Goal: Task Accomplishment & Management: Use online tool/utility

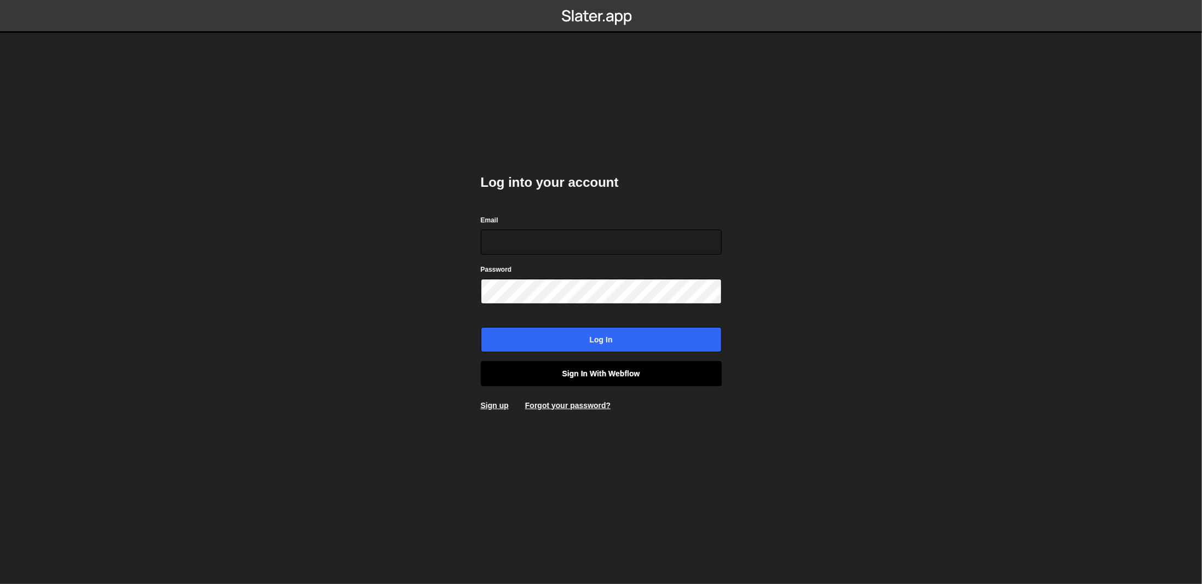
click at [590, 372] on link "Sign in with Webflow" at bounding box center [601, 373] width 241 height 25
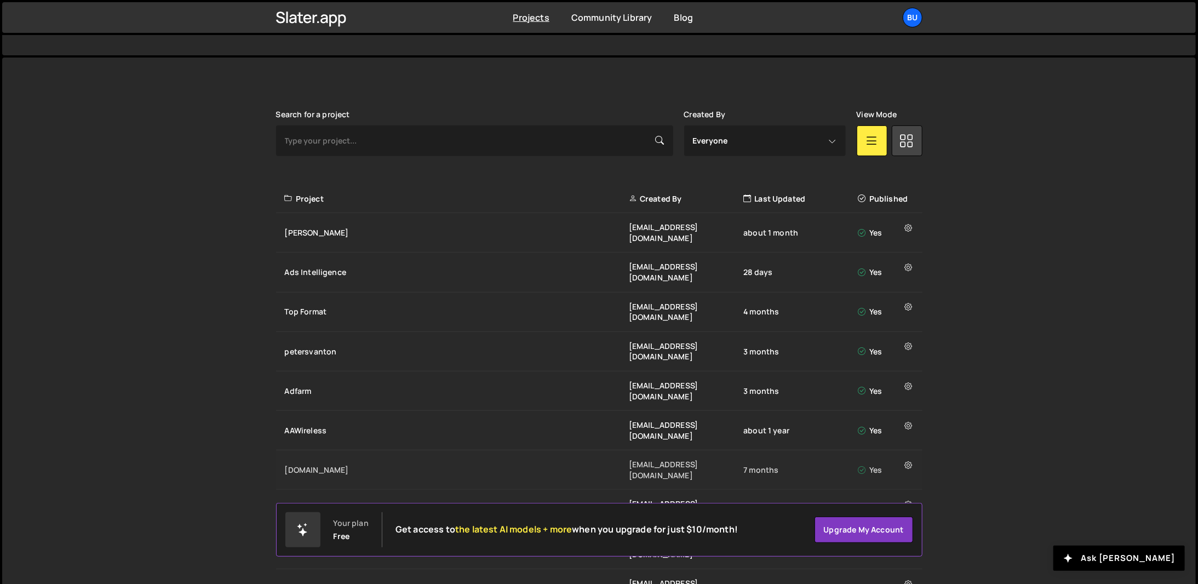
scroll to position [274, 0]
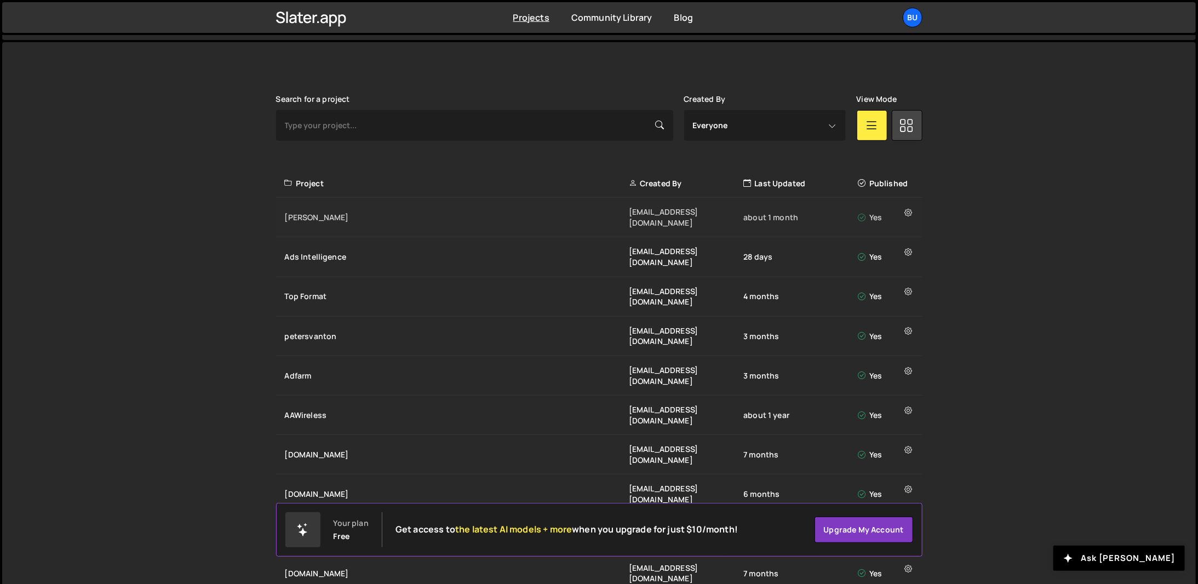
click at [412, 204] on div "Flink beheer@bureaubreekijzer.nl about 1 month Yes" at bounding box center [599, 217] width 646 height 39
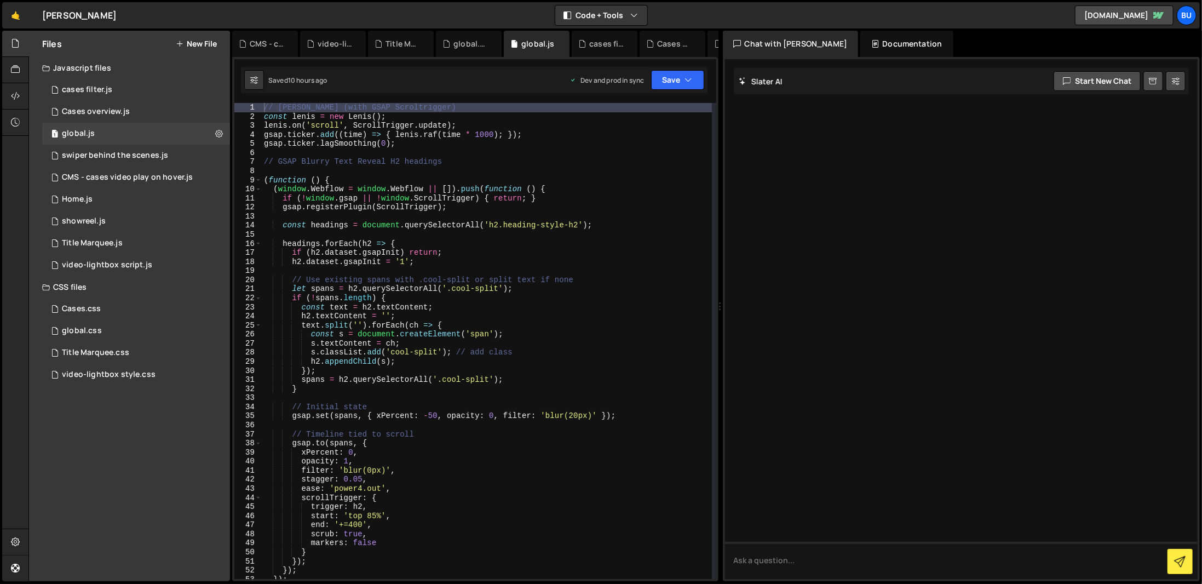
click at [397, 145] on div "// [PERSON_NAME] (with GSAP Scroltrigger) const [PERSON_NAME] = new [PERSON_NAM…" at bounding box center [487, 350] width 450 height 494
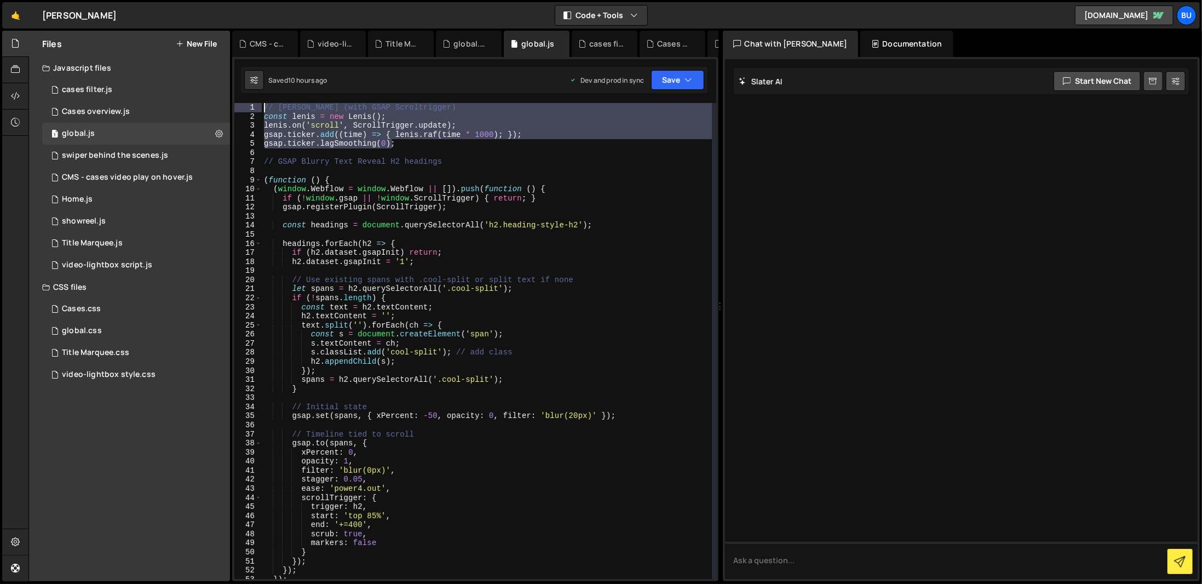
drag, startPoint x: 397, startPoint y: 145, endPoint x: 256, endPoint y: 96, distance: 149.3
click at [256, 96] on div "XXXXXXXXXXXXXXXXXXXXXXXXXXXXXXXXXXXXXXXXXXXXXXXXXXXXXXXXXXXXXXXXXXXXXXXXXXXXXXX…" at bounding box center [475, 319] width 486 height 524
type textarea "// [PERSON_NAME] (with GSAP Scroltrigger) const [PERSON_NAME] = new [PERSON_NAM…"
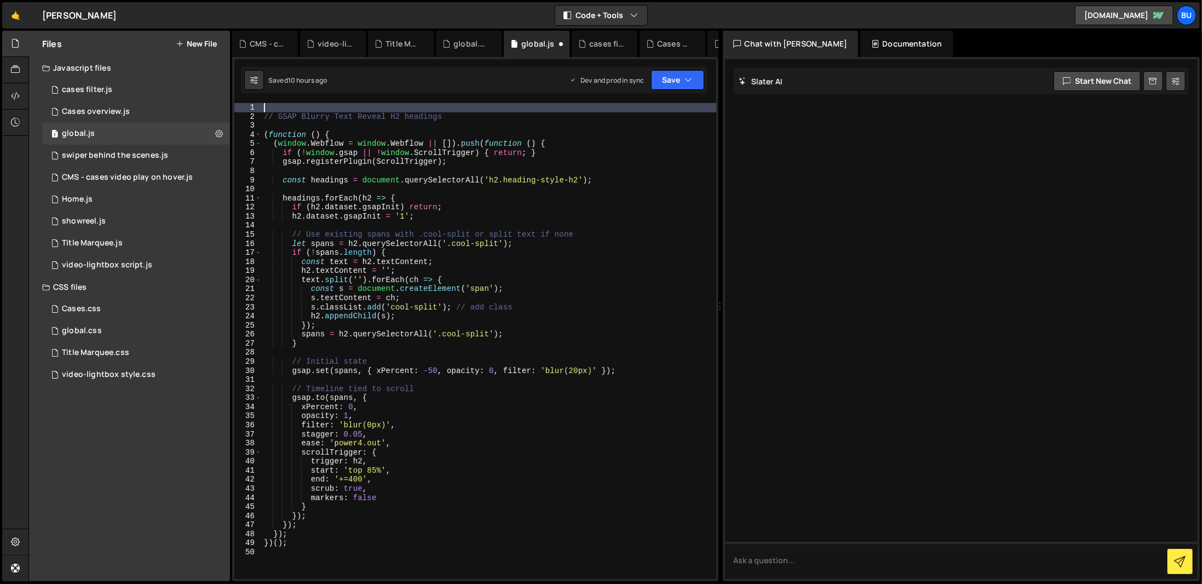
type textarea "// GSAP Blurry Text Reveal H2 headings"
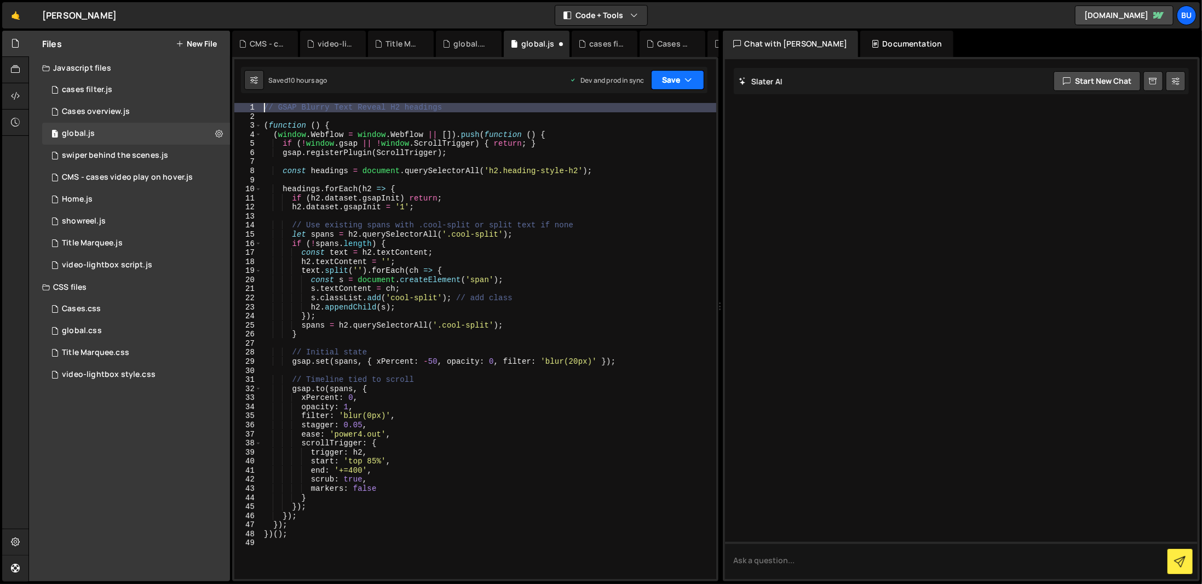
click at [664, 87] on button "Save" at bounding box center [677, 80] width 53 height 20
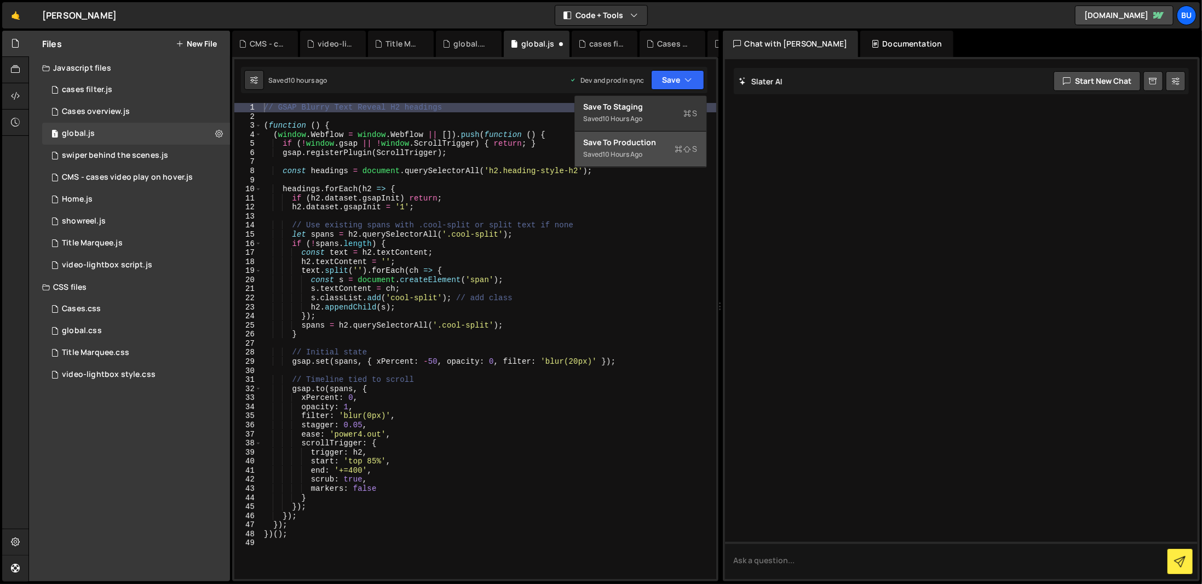
click at [660, 142] on div "Save to Production S" at bounding box center [641, 142] width 114 height 11
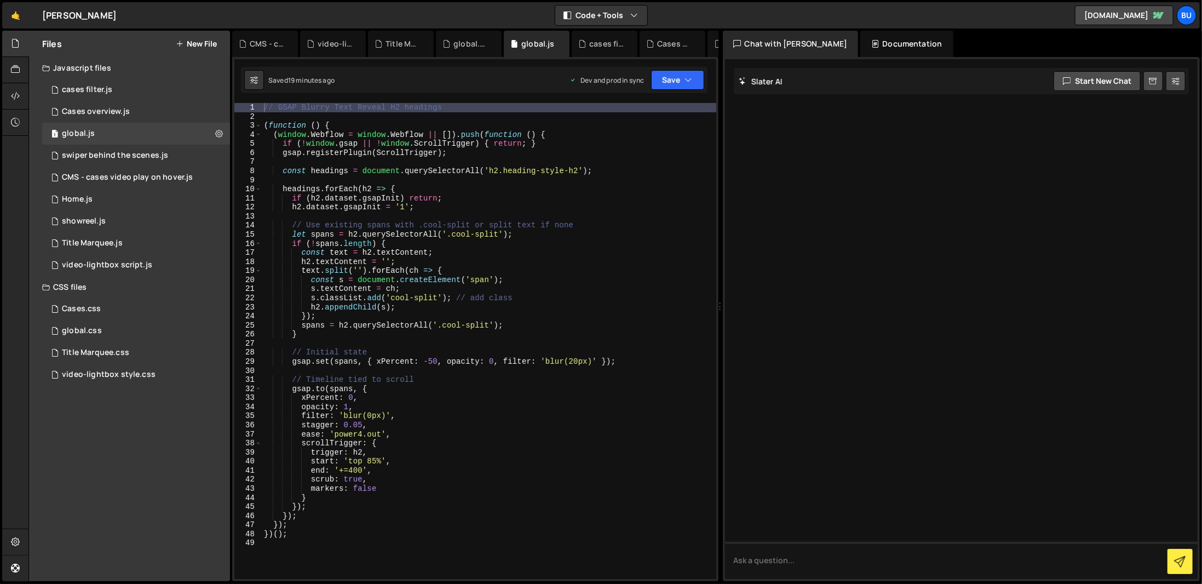
click at [539, 372] on div "// GSAP Blurry Text Reveal H2 headings ( function ( ) { ( window . Webflow = wi…" at bounding box center [489, 350] width 455 height 494
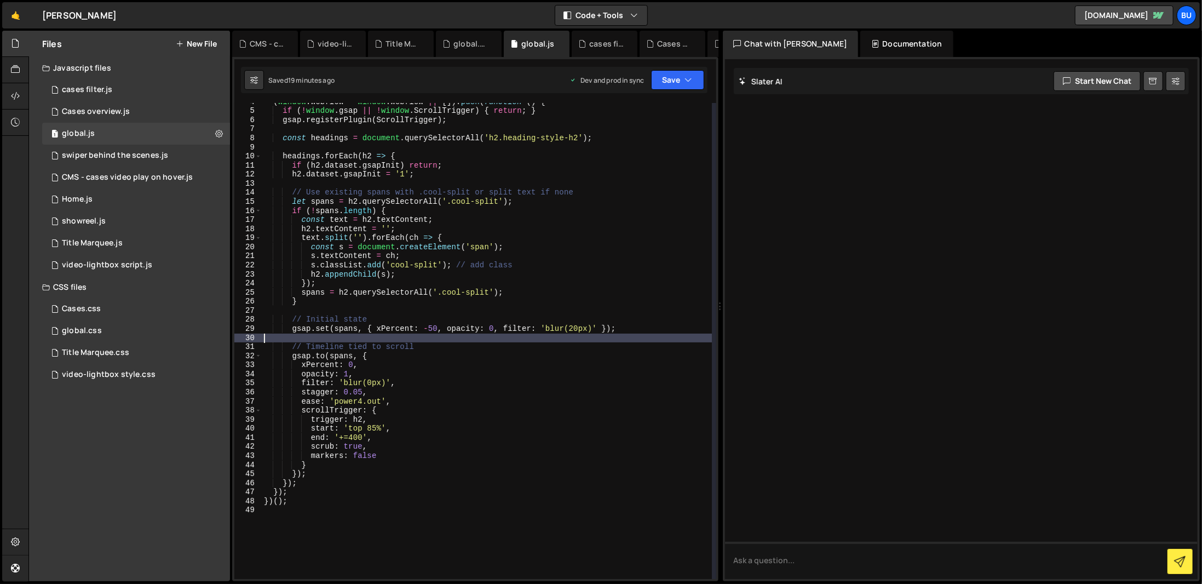
click at [530, 412] on div "( window . Webflow = window . Webflow || [ ]) . push ( function ( ) { if ( ! wi…" at bounding box center [487, 344] width 450 height 494
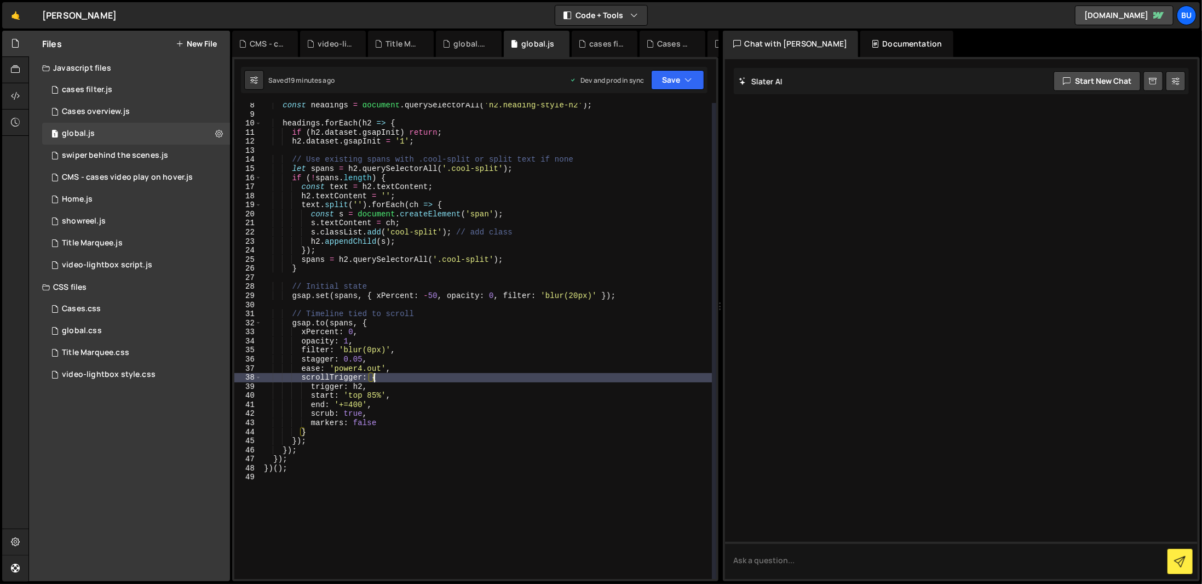
scroll to position [66, 0]
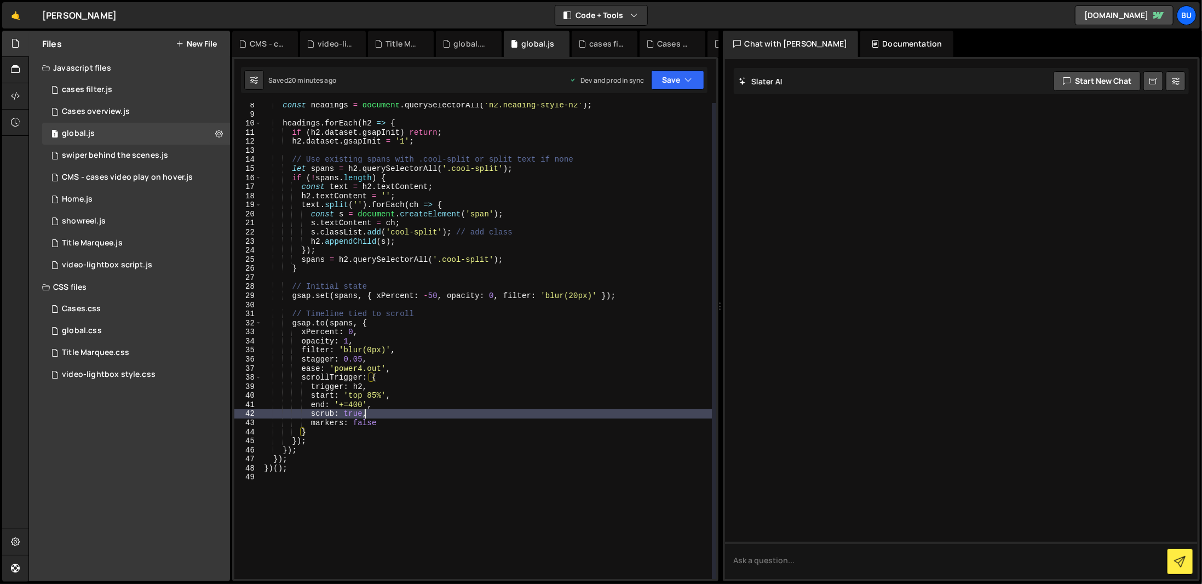
click at [530, 413] on div "const headings = document . querySelectorAll ( 'h2.heading-style-h2' ) ; headin…" at bounding box center [487, 348] width 450 height 494
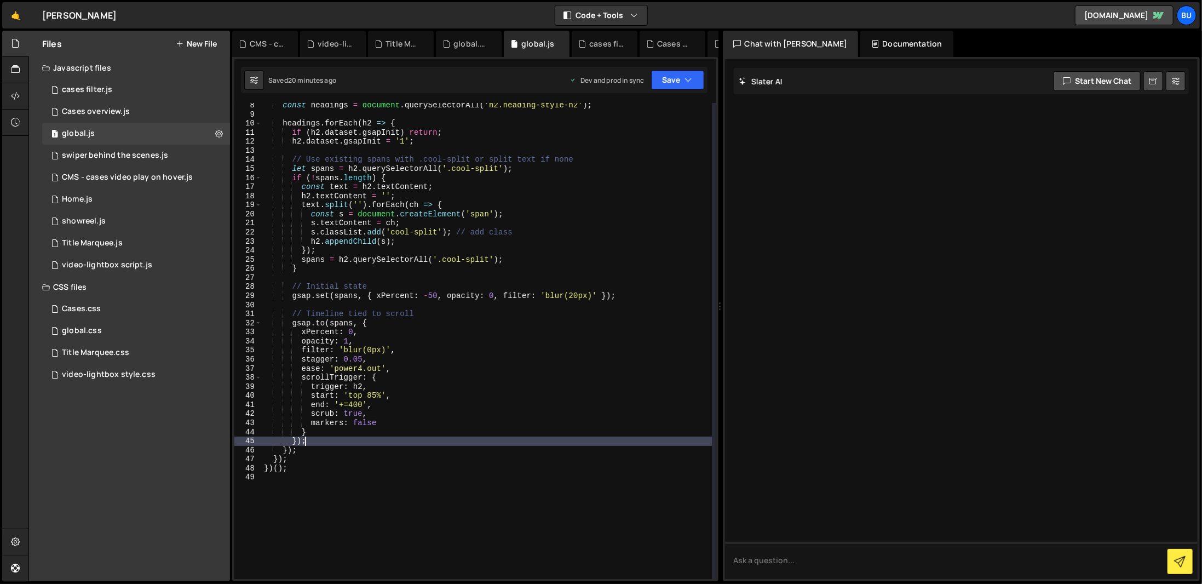
click at [447, 441] on div "const headings = document . querySelectorAll ( 'h2.heading-style-h2' ) ; headin…" at bounding box center [487, 348] width 450 height 494
type textarea "});"
click at [441, 493] on div "const headings = document . querySelectorAll ( 'h2.heading-style-h2' ) ; headin…" at bounding box center [487, 348] width 450 height 494
